Goal: Navigation & Orientation: Find specific page/section

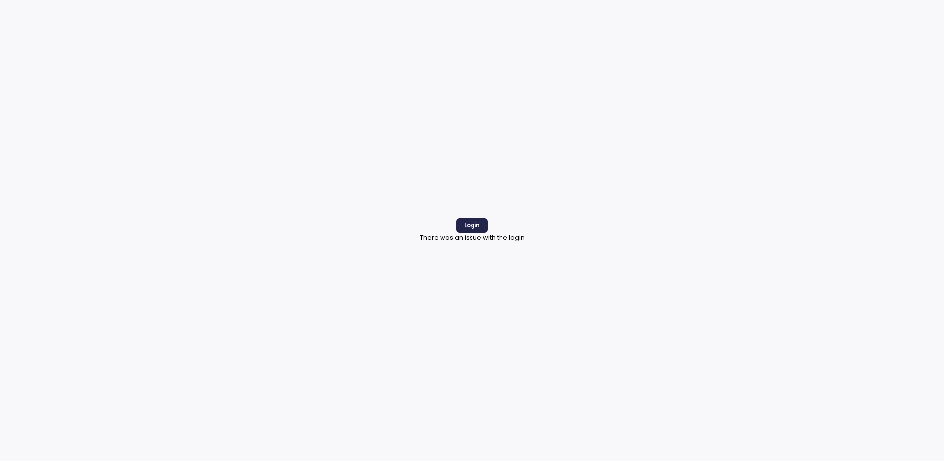
click at [477, 229] on span "Login" at bounding box center [472, 225] width 16 height 13
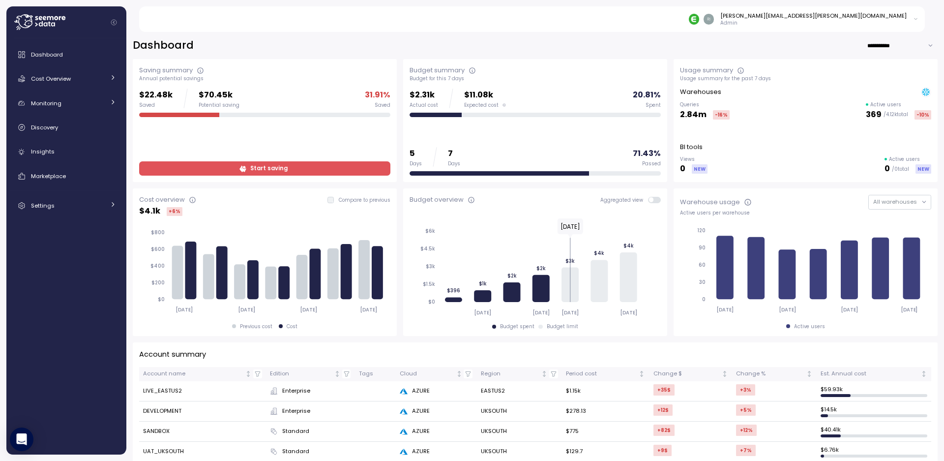
click at [244, 167] on icon at bounding box center [243, 168] width 6 height 6
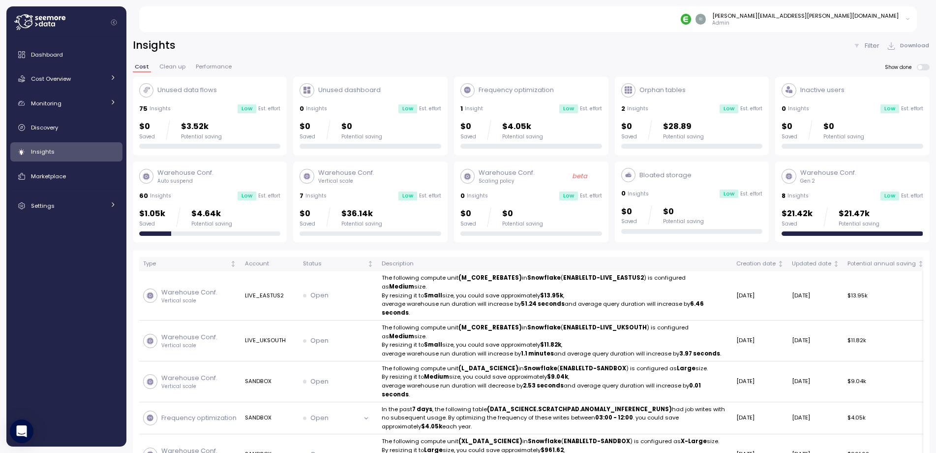
click at [170, 67] on span "Clean up" at bounding box center [172, 66] width 26 height 5
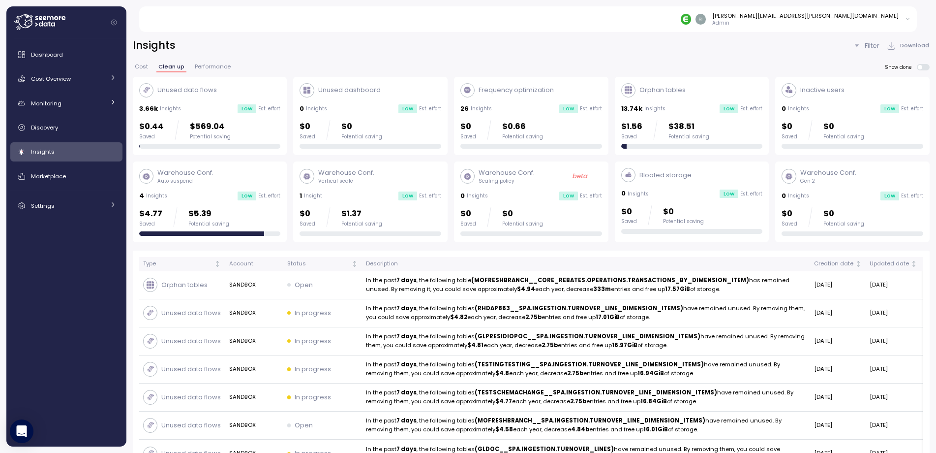
click at [214, 65] on span "Performance" at bounding box center [213, 66] width 36 height 5
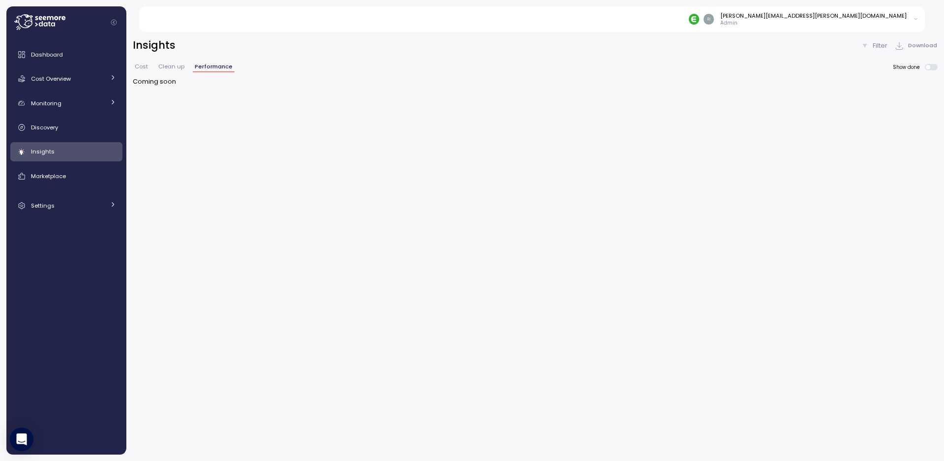
click at [137, 66] on span "Cost" at bounding box center [141, 66] width 13 height 5
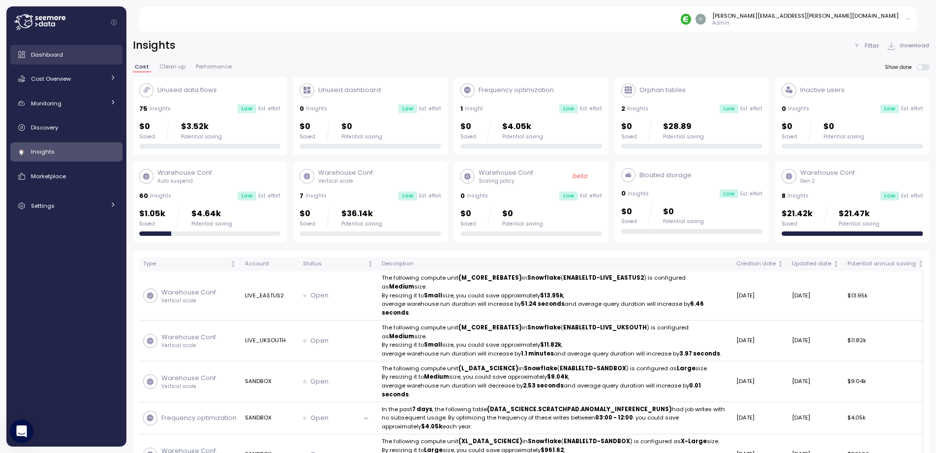
click at [61, 57] on span "Dashboard" at bounding box center [47, 55] width 32 height 8
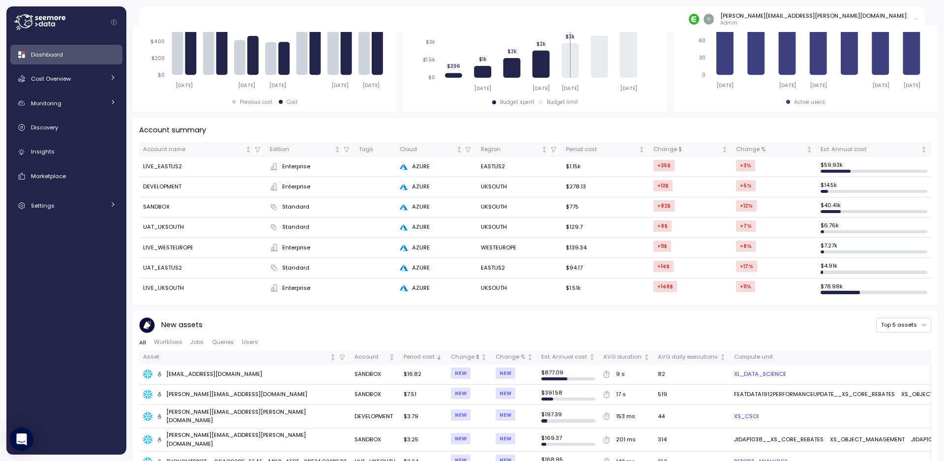
scroll to position [393, 0]
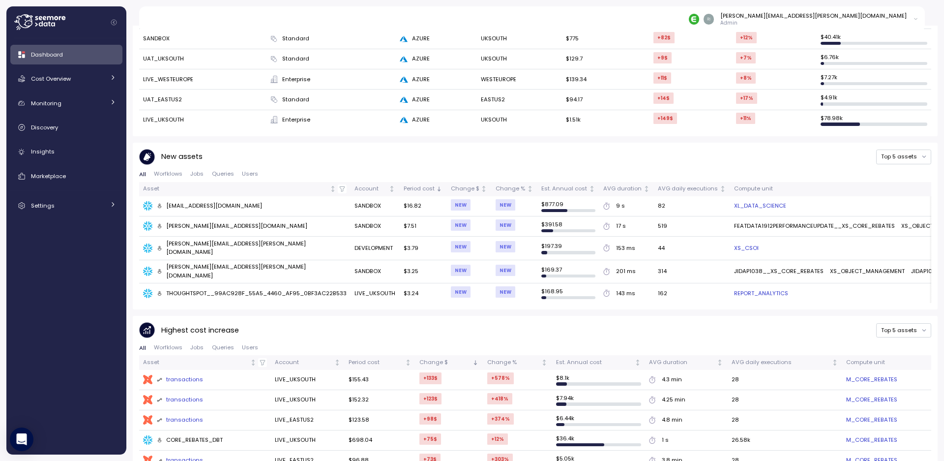
drag, startPoint x: 68, startPoint y: 319, endPoint x: 132, endPoint y: 309, distance: 64.7
click at [70, 322] on div "Dashboard Cost Overview Compute Workloads Storage Cloud Services Clustering col…" at bounding box center [66, 246] width 112 height 403
